Goal: Task Accomplishment & Management: Manage account settings

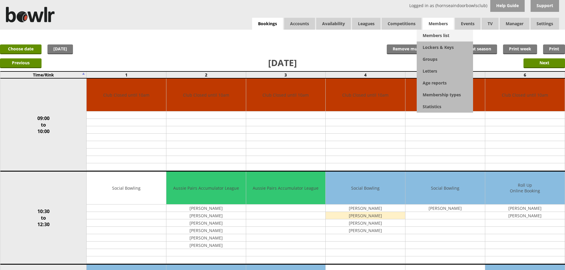
click at [435, 32] on link "Members list" at bounding box center [445, 36] width 56 height 12
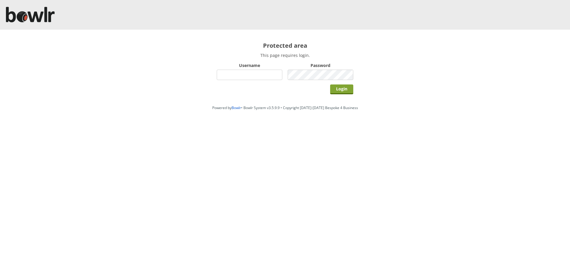
type input "hornseaindoorbowlsclub"
click at [330, 85] on input "Login" at bounding box center [341, 90] width 23 height 10
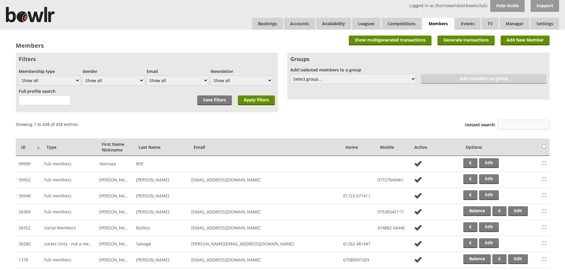
click at [506, 119] on div "Instant search:" at bounding box center [507, 125] width 85 height 14
drag, startPoint x: 514, startPoint y: 127, endPoint x: 502, endPoint y: 123, distance: 12.2
click at [513, 127] on input "Instant search:" at bounding box center [524, 125] width 52 height 10
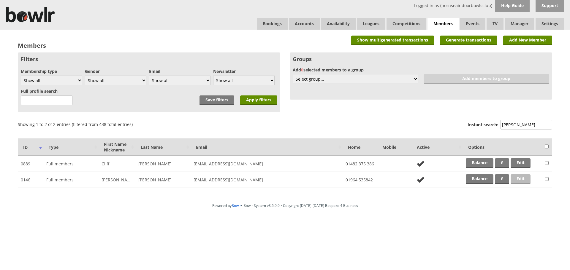
type input "holmes"
click at [518, 175] on link "Edit" at bounding box center [520, 179] width 20 height 10
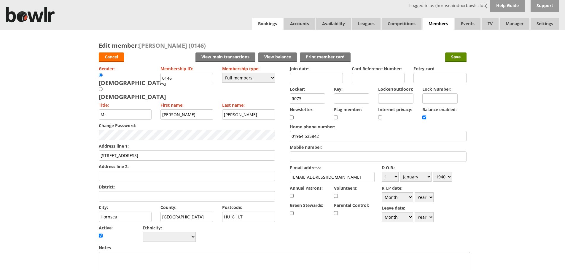
click at [264, 21] on link "Bookings" at bounding box center [267, 24] width 31 height 12
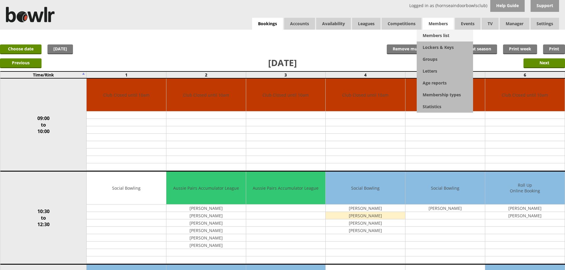
click at [428, 31] on link "Members list" at bounding box center [445, 36] width 56 height 12
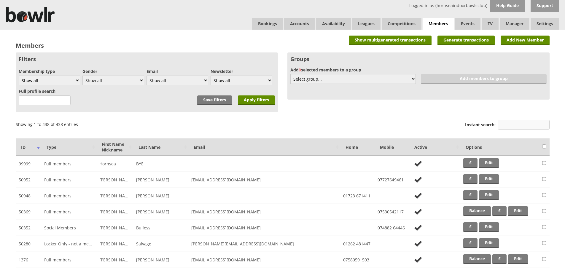
click at [502, 125] on input "Instant search:" at bounding box center [524, 125] width 52 height 10
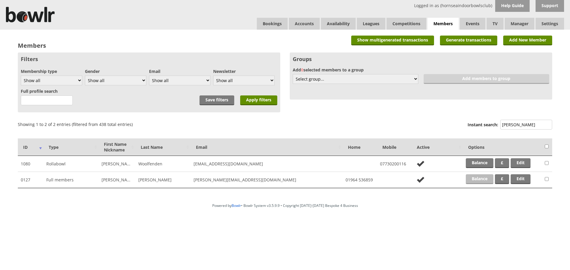
type input "gerry"
click at [480, 180] on link "Balance" at bounding box center [480, 179] width 28 height 10
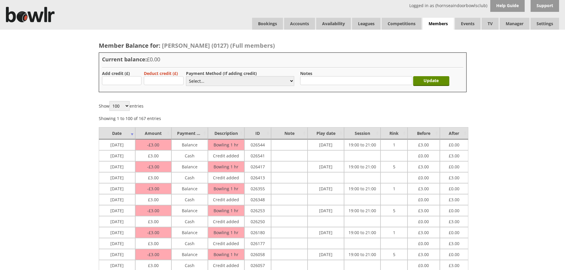
click at [110, 87] on form "Add credit (£) Deduct credit (£) Payment Method (If adding credit) Select... Ca…" at bounding box center [282, 80] width 361 height 18
click at [112, 85] on input "text" at bounding box center [122, 80] width 40 height 9
type input "3.00"
click at [230, 82] on select "Select... Cash Card Cheque Bank Transfer Other Member Card Gift Voucher Balance" at bounding box center [240, 81] width 108 height 10
select select "1"
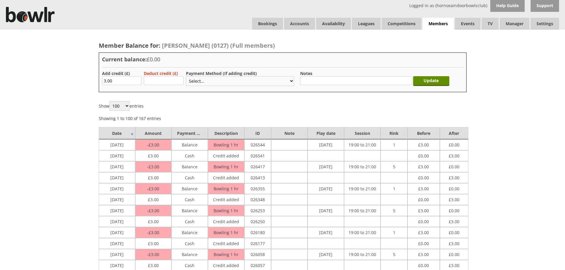
click at [186, 76] on select "Select... Cash Card Cheque Bank Transfer Other Member Card Gift Voucher Balance" at bounding box center [240, 81] width 108 height 10
click at [443, 82] on input "Update" at bounding box center [431, 81] width 36 height 10
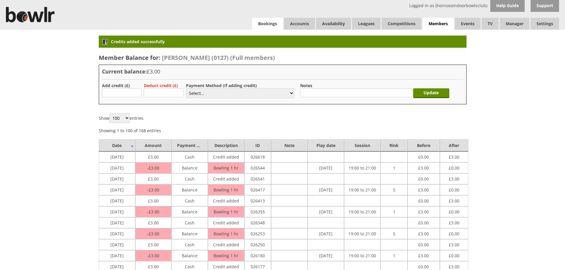
drag, startPoint x: 256, startPoint y: 24, endPoint x: 260, endPoint y: 24, distance: 3.9
click at [257, 24] on link "Bookings" at bounding box center [267, 24] width 31 height 12
click at [260, 24] on link "Bookings" at bounding box center [267, 24] width 31 height 12
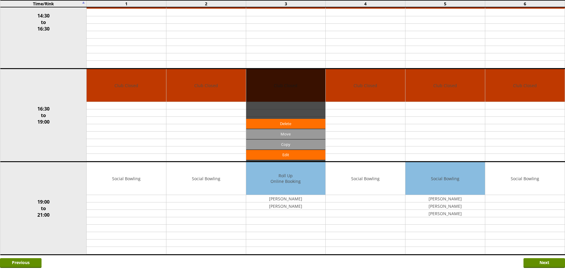
scroll to position [425, 0]
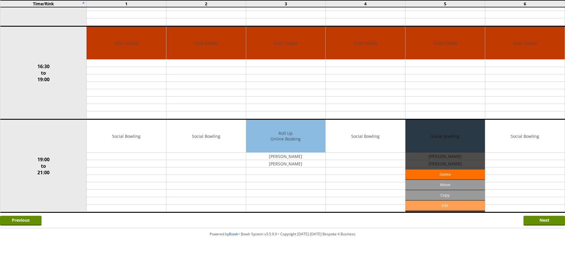
click at [441, 208] on link "Edit" at bounding box center [446, 206] width 80 height 10
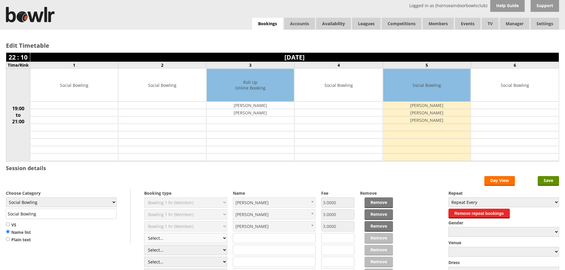
click at [168, 240] on select "Select... Club Competition (Member) Club Competition (Visitor) National (Member…" at bounding box center [185, 238] width 83 height 10
select select "1_54"
click at [144, 233] on select "Select... Club Competition (Member) Club Competition (Visitor) National (Member…" at bounding box center [185, 238] width 83 height 10
type input "3.0000"
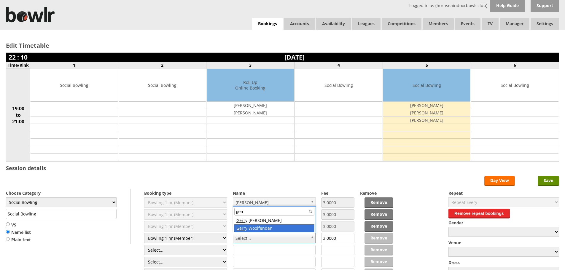
type input "gerr"
drag, startPoint x: 262, startPoint y: 222, endPoint x: 413, endPoint y: 212, distance: 151.1
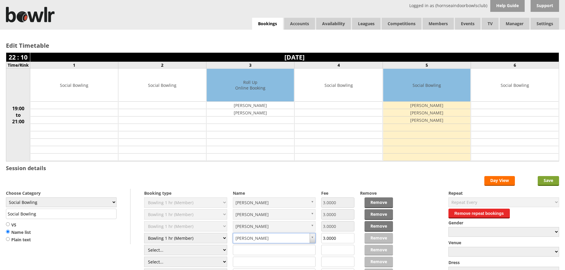
click at [541, 183] on input "Save" at bounding box center [548, 181] width 21 height 10
